Goal: Task Accomplishment & Management: Complete application form

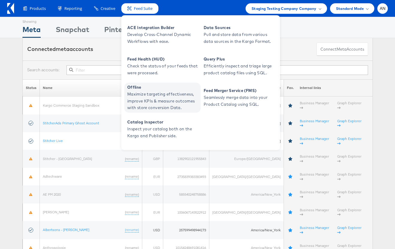
click at [154, 89] on span "Offline" at bounding box center [163, 87] width 72 height 7
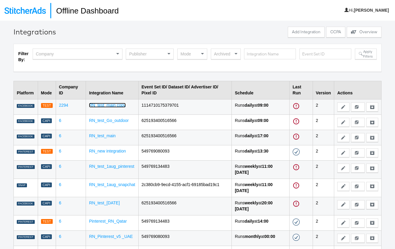
click at [113, 105] on link "RN_test_main copy" at bounding box center [107, 105] width 37 height 5
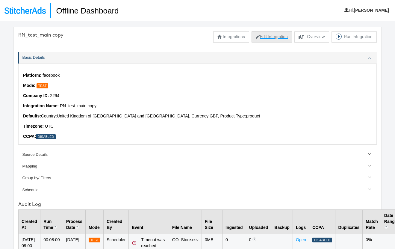
click at [267, 37] on button "Edit Integration" at bounding box center [271, 36] width 40 height 11
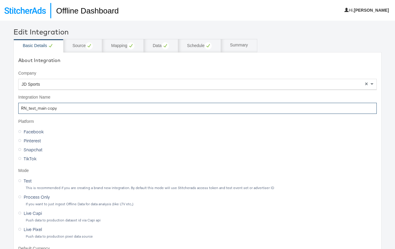
click at [48, 109] on input "RN_test_main copy" at bounding box center [197, 108] width 358 height 11
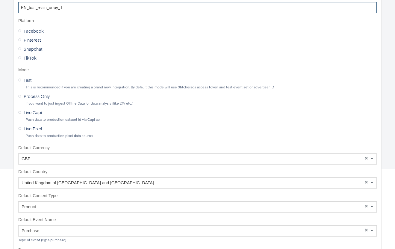
scroll to position [194, 0]
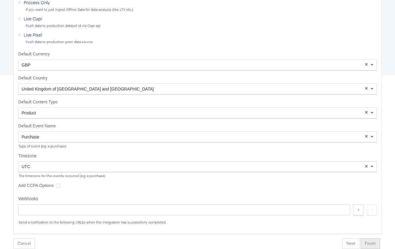
type input "RN_test_main_copy_1"
click at [362, 240] on button "Finish" at bounding box center [369, 243] width 19 height 11
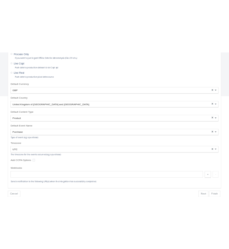
scroll to position [21, 0]
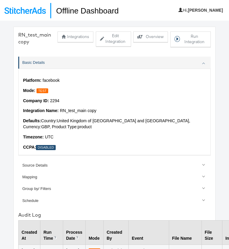
scroll to position [11, 0]
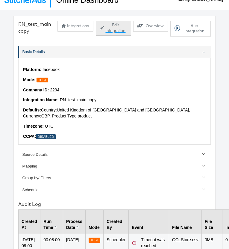
click at [116, 26] on button "Edit Integration" at bounding box center [113, 28] width 35 height 15
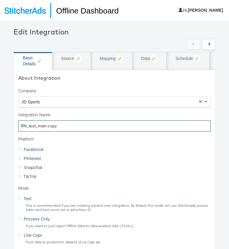
click at [68, 128] on input "RN_test_main copy" at bounding box center [114, 125] width 192 height 11
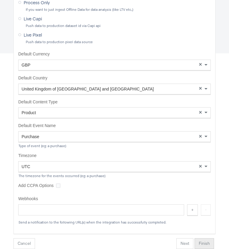
type input "RN_test_main_copy_1"
click at [209, 245] on button "Finish" at bounding box center [203, 243] width 19 height 11
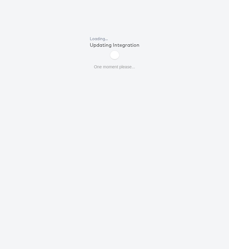
scroll to position [21, 0]
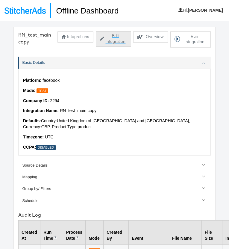
click at [106, 42] on button "Edit Integration" at bounding box center [113, 38] width 35 height 15
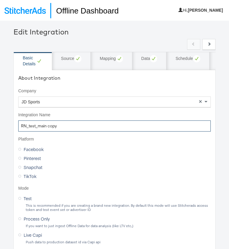
click at [59, 127] on input "RN_test_main copy" at bounding box center [114, 125] width 192 height 11
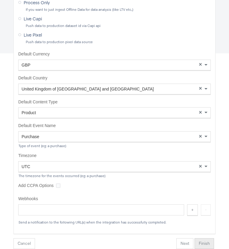
type input "RN_test_main_1"
click at [204, 244] on button "Finish" at bounding box center [203, 243] width 19 height 11
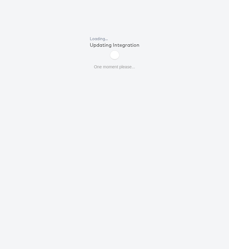
scroll to position [21, 0]
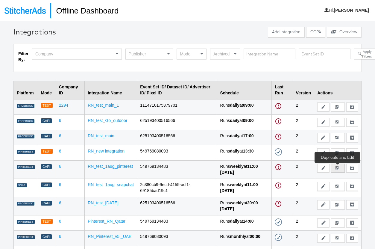
click at [229, 168] on div "Duplicate and Edit" at bounding box center [338, 168] width 6 height 4
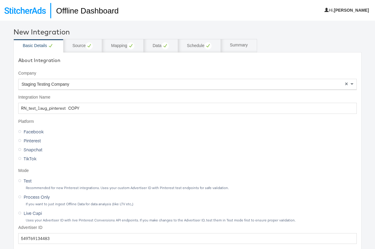
scroll to position [189, 0]
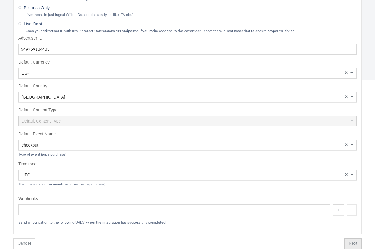
click at [229, 242] on button "Next" at bounding box center [352, 243] width 17 height 11
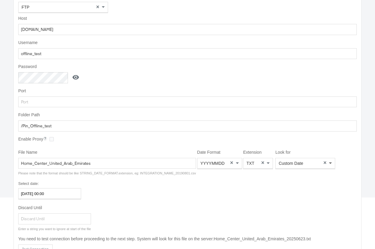
scroll to position [96, 0]
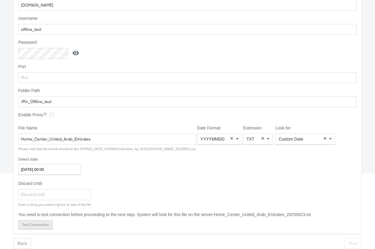
click at [47, 222] on button "Test Connection" at bounding box center [35, 224] width 34 height 9
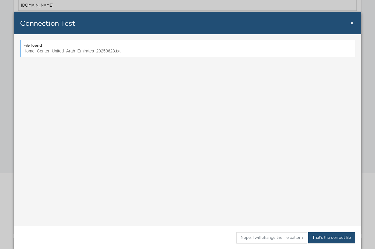
click at [229, 236] on button "That's the correct file" at bounding box center [331, 237] width 47 height 11
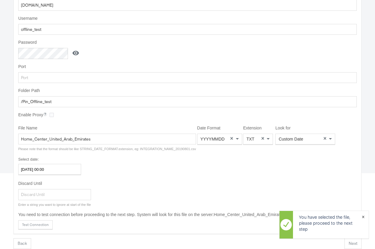
click at [229, 217] on span "×" at bounding box center [363, 215] width 3 height 7
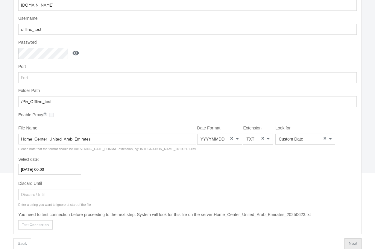
click at [229, 244] on button "Next" at bounding box center [352, 243] width 17 height 11
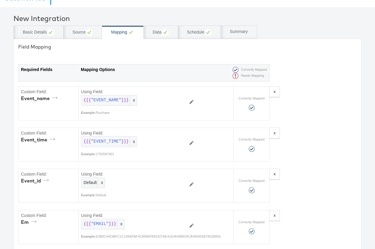
scroll to position [0, 0]
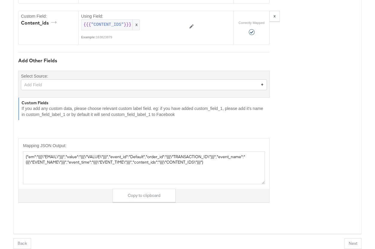
click at [229, 242] on button "Next" at bounding box center [352, 243] width 17 height 11
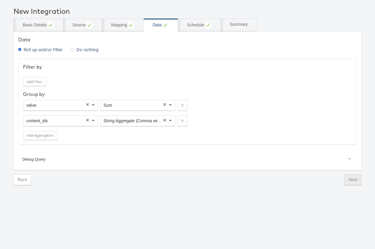
click at [229, 179] on button "Next" at bounding box center [352, 179] width 17 height 11
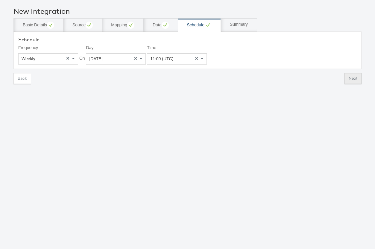
click at [229, 81] on button "Next" at bounding box center [352, 78] width 17 height 11
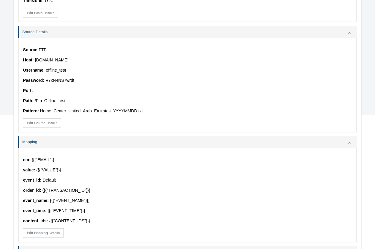
scroll to position [326, 0]
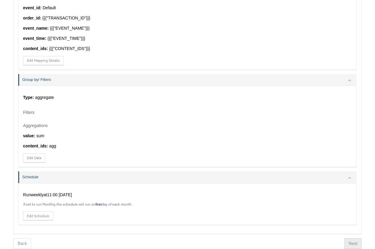
click at [229, 241] on button "Next" at bounding box center [352, 243] width 17 height 11
click at [229, 241] on button "Finish" at bounding box center [350, 243] width 19 height 11
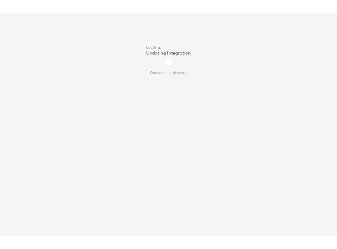
scroll to position [21, 0]
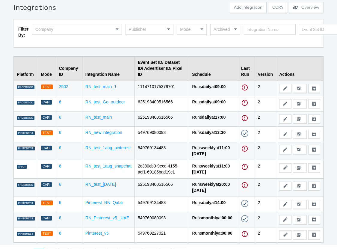
scroll to position [25, 0]
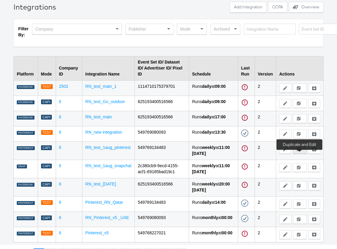
click at [229, 151] on div "Duplicate and Edit" at bounding box center [300, 149] width 6 height 4
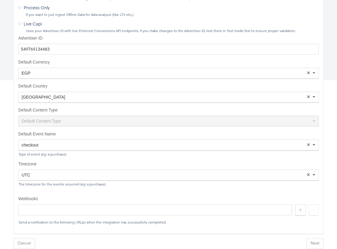
click at [229, 243] on button "Next" at bounding box center [314, 243] width 17 height 11
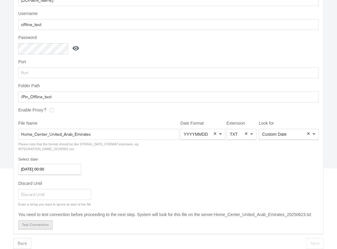
click at [43, 222] on button "Test Connection" at bounding box center [35, 224] width 34 height 9
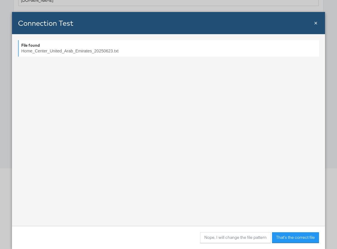
click at [151, 53] on div "File found Home_Center_United_Arab_Emirates_20250623.txt" at bounding box center [168, 48] width 301 height 16
click at [229, 236] on button "That's the correct file" at bounding box center [295, 237] width 47 height 11
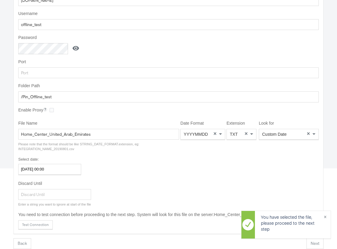
click at [229, 242] on div "You have selected the file, please proceed to the next step ×" at bounding box center [286, 226] width 90 height 32
drag, startPoint x: 324, startPoint y: 217, endPoint x: 324, endPoint y: 236, distance: 19.5
click at [229, 217] on span "×" at bounding box center [324, 215] width 3 height 7
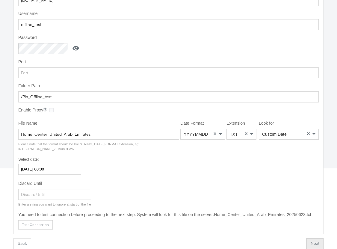
click at [229, 242] on button "Next" at bounding box center [314, 243] width 17 height 11
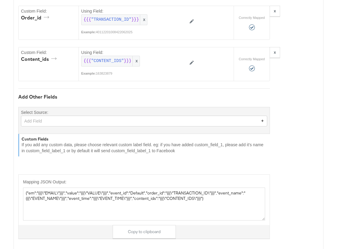
scroll to position [336, 0]
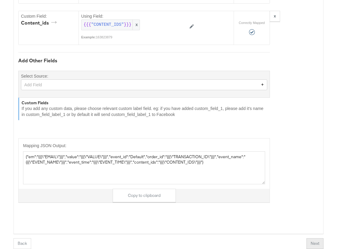
click at [229, 244] on button "Next" at bounding box center [314, 243] width 17 height 11
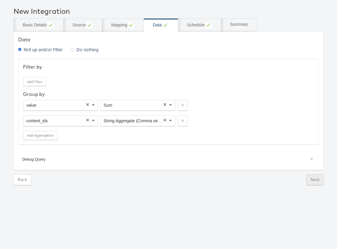
click at [229, 180] on button "Next" at bounding box center [314, 179] width 17 height 11
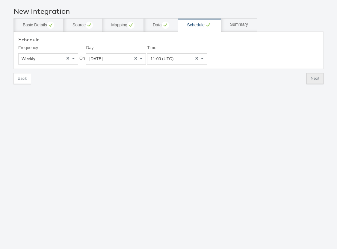
click at [229, 77] on button "Next" at bounding box center [314, 78] width 17 height 11
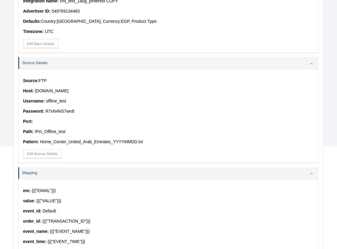
scroll to position [326, 0]
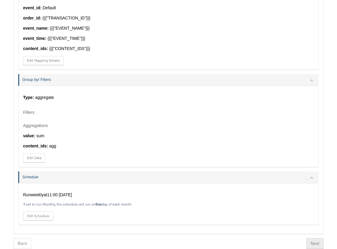
click at [229, 242] on button "Next" at bounding box center [314, 243] width 17 height 11
click at [229, 244] on button "Finish" at bounding box center [311, 243] width 19 height 11
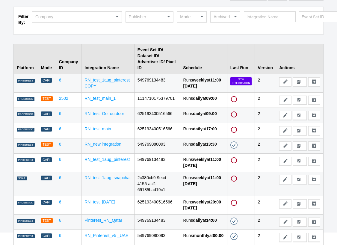
scroll to position [36, 0]
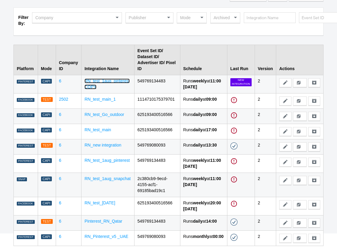
click at [121, 78] on link "RN_test_1aug_pinterest COPY" at bounding box center [106, 83] width 45 height 11
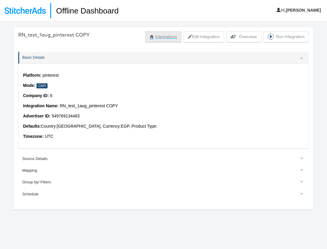
click at [165, 38] on button "Integrations" at bounding box center [163, 36] width 36 height 11
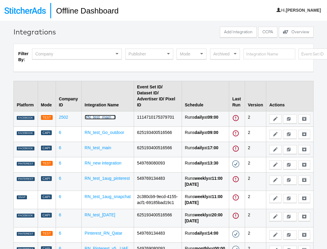
drag, startPoint x: 102, startPoint y: 105, endPoint x: 100, endPoint y: 126, distance: 21.6
click at [102, 115] on link "RN_test_main_1" at bounding box center [100, 117] width 31 height 5
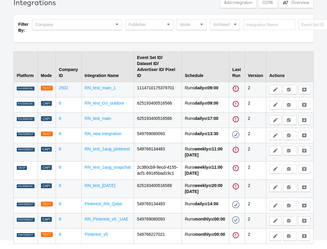
scroll to position [33, 0]
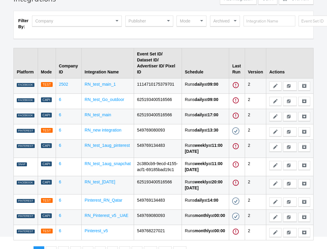
click at [103, 148] on td "RN_test_1aug_pinterest" at bounding box center [107, 148] width 52 height 18
click at [105, 146] on link "RN_test_1aug_pinterest" at bounding box center [107, 145] width 45 height 5
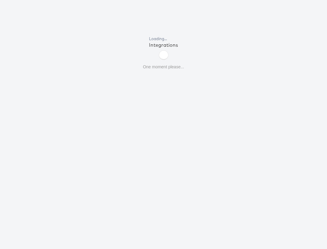
scroll to position [21, 0]
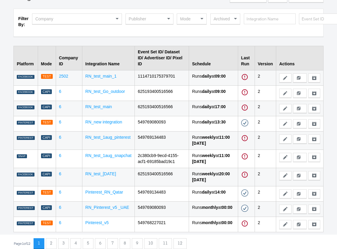
scroll to position [57, 0]
click at [298, 137] on icon at bounding box center [299, 139] width 4 height 4
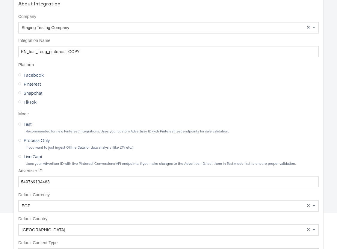
scroll to position [189, 0]
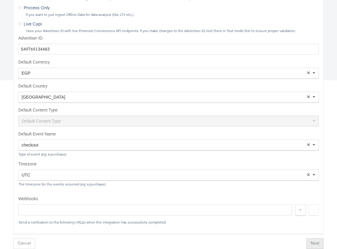
click at [311, 240] on button "Next" at bounding box center [314, 243] width 17 height 11
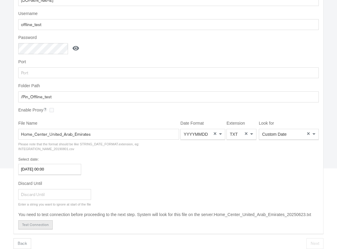
click at [21, 224] on button "Test Connection" at bounding box center [35, 224] width 34 height 9
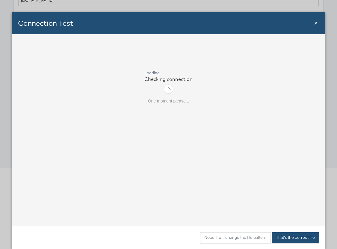
click at [295, 240] on button "That's the correct file" at bounding box center [295, 237] width 47 height 11
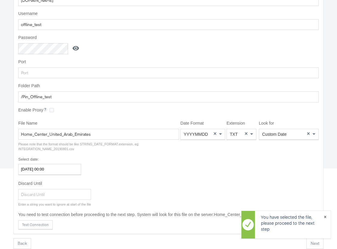
click at [326, 216] on span "×" at bounding box center [324, 215] width 3 height 7
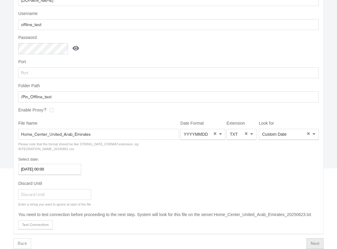
click at [317, 239] on button "Next" at bounding box center [314, 243] width 17 height 11
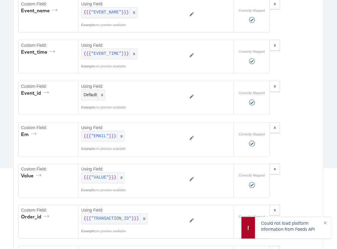
scroll to position [336, 0]
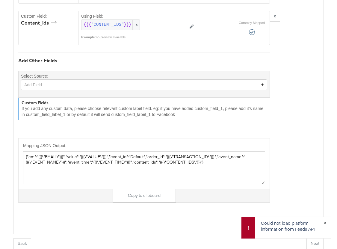
click at [325, 222] on span "×" at bounding box center [324, 221] width 3 height 7
click at [311, 243] on button "Next" at bounding box center [314, 243] width 17 height 11
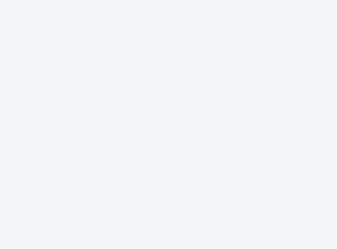
scroll to position [0, 0]
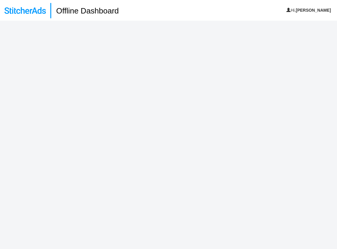
scroll to position [11, 0]
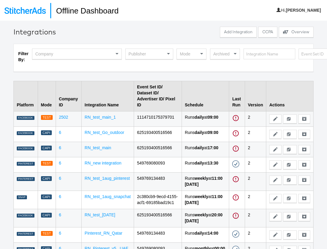
click at [228, 52] on div "Archived" at bounding box center [224, 54] width 29 height 10
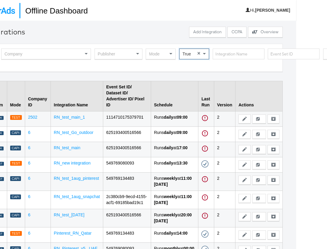
scroll to position [0, 44]
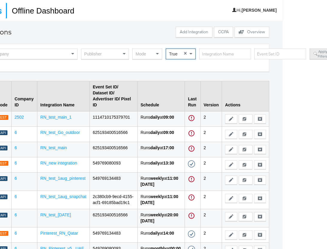
click at [314, 54] on icon at bounding box center [316, 54] width 4 height 4
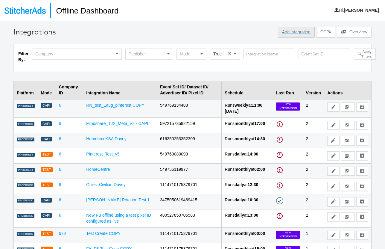
click at [300, 30] on button "Add Integration" at bounding box center [296, 32] width 37 height 11
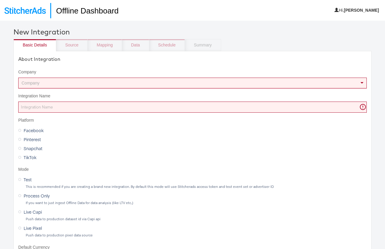
click at [29, 84] on div "Company" at bounding box center [193, 83] width 348 height 10
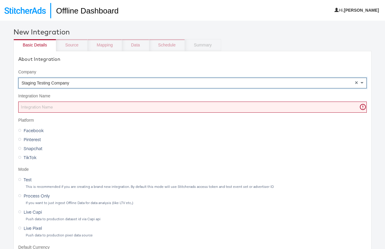
click at [34, 106] on input "Integration Name" at bounding box center [192, 106] width 349 height 11
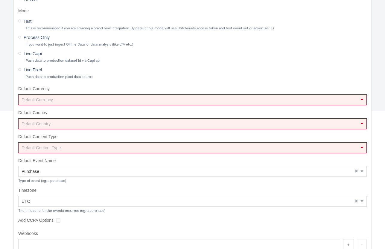
scroll to position [193, 0]
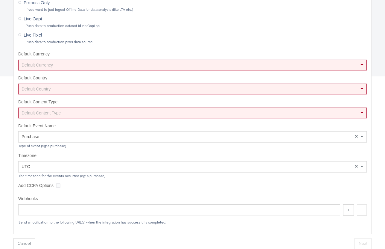
type input "[PERSON_NAME] test"
click at [38, 60] on div "Default Currency" at bounding box center [193, 65] width 348 height 10
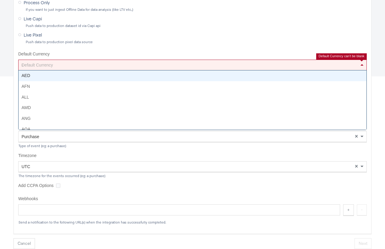
type input "us"
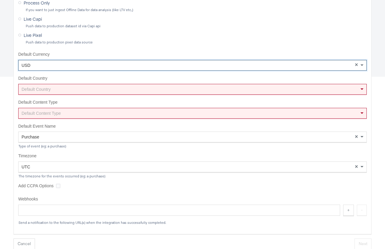
scroll to position [191, 0]
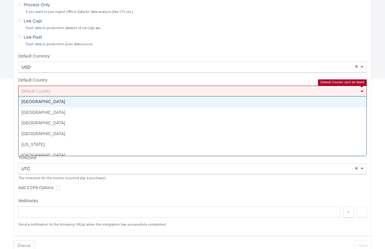
click at [39, 90] on div "Default Country" at bounding box center [193, 91] width 348 height 10
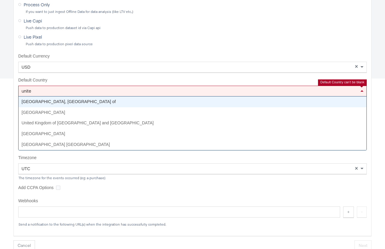
type input "united"
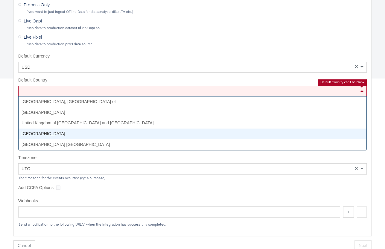
scroll to position [192, 0]
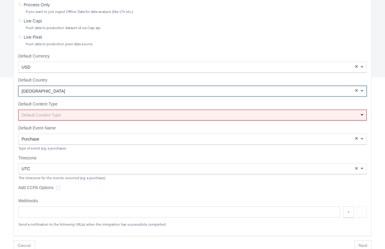
click at [37, 117] on div "Default Content Type" at bounding box center [193, 115] width 348 height 10
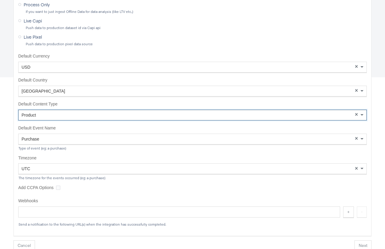
scroll to position [194, 0]
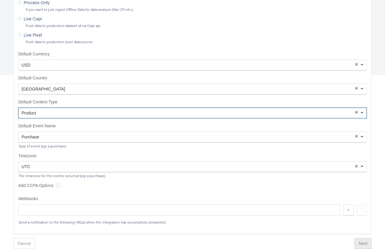
click at [327, 243] on button "Next" at bounding box center [363, 243] width 17 height 11
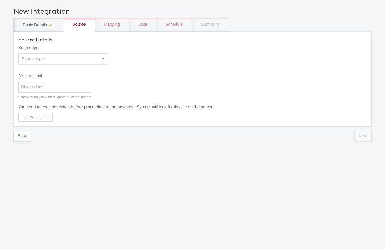
scroll to position [21, 0]
click at [63, 59] on div "Source type" at bounding box center [63, 59] width 89 height 10
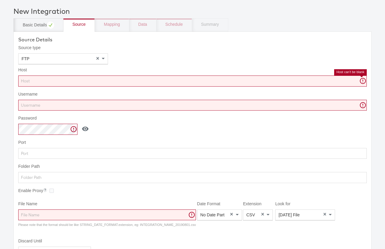
click at [33, 82] on input "Host" at bounding box center [192, 80] width 349 height 11
